Goal: Navigation & Orientation: Find specific page/section

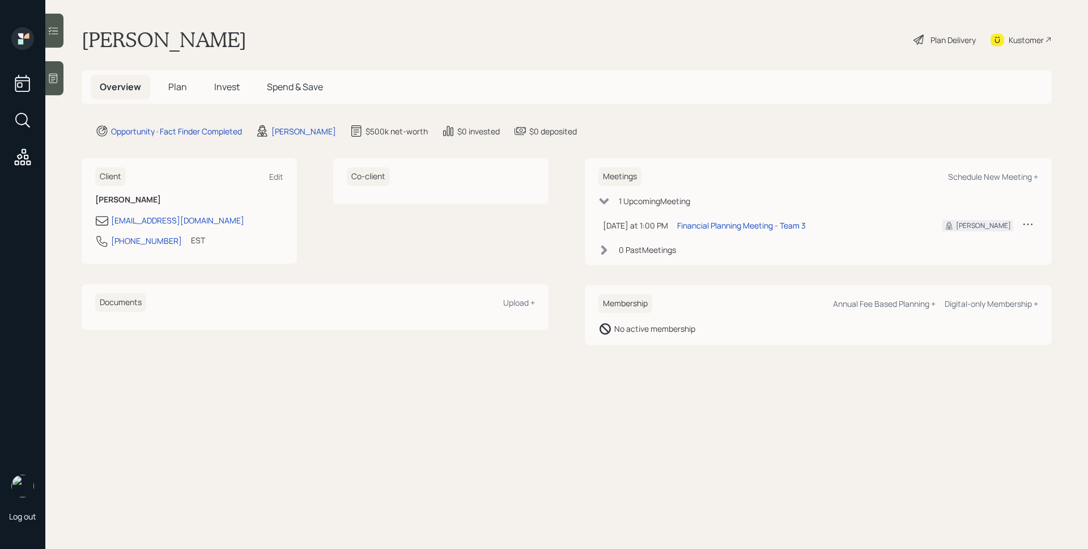
click at [56, 78] on icon at bounding box center [53, 78] width 11 height 11
